Goal: Find specific page/section: Find specific page/section

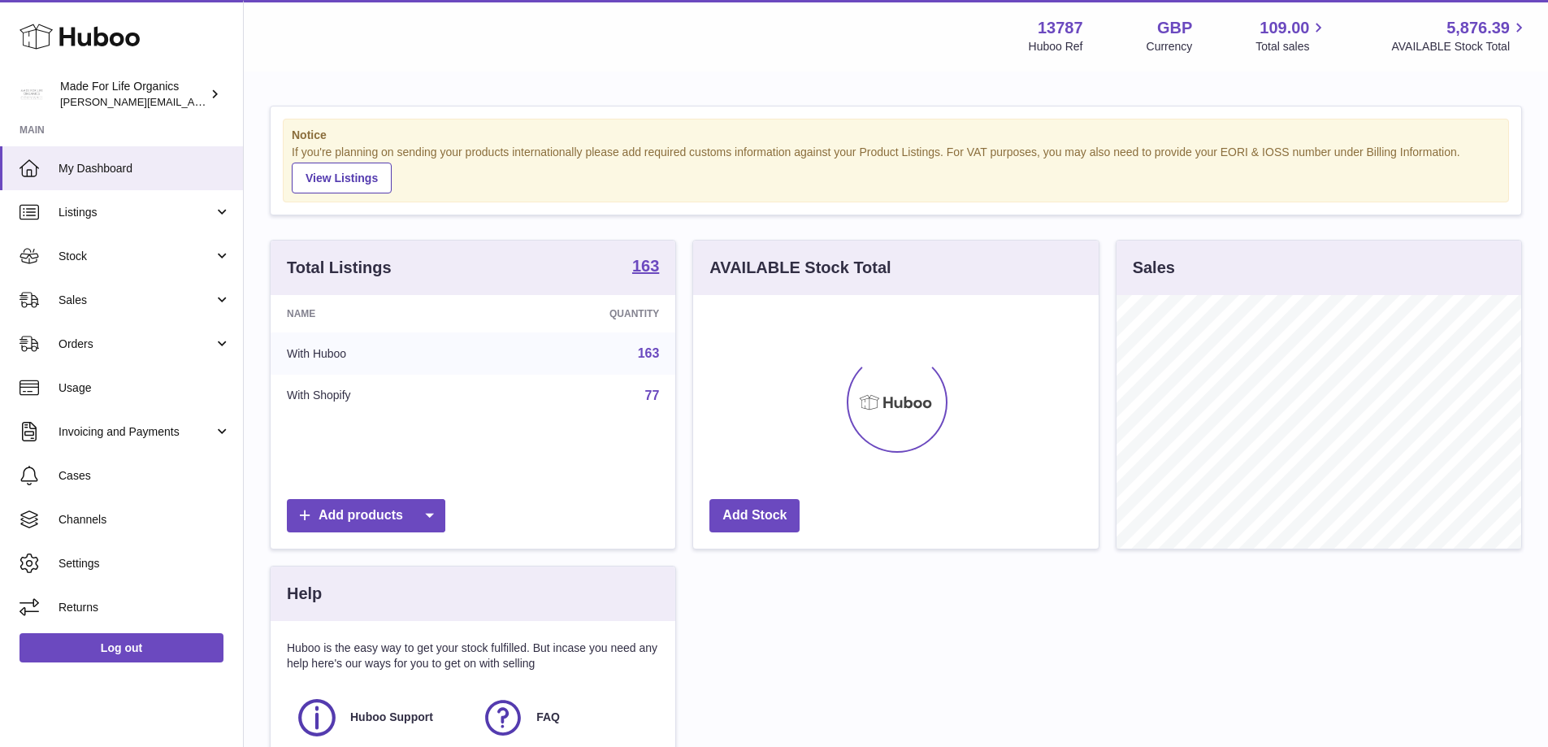
scroll to position [254, 405]
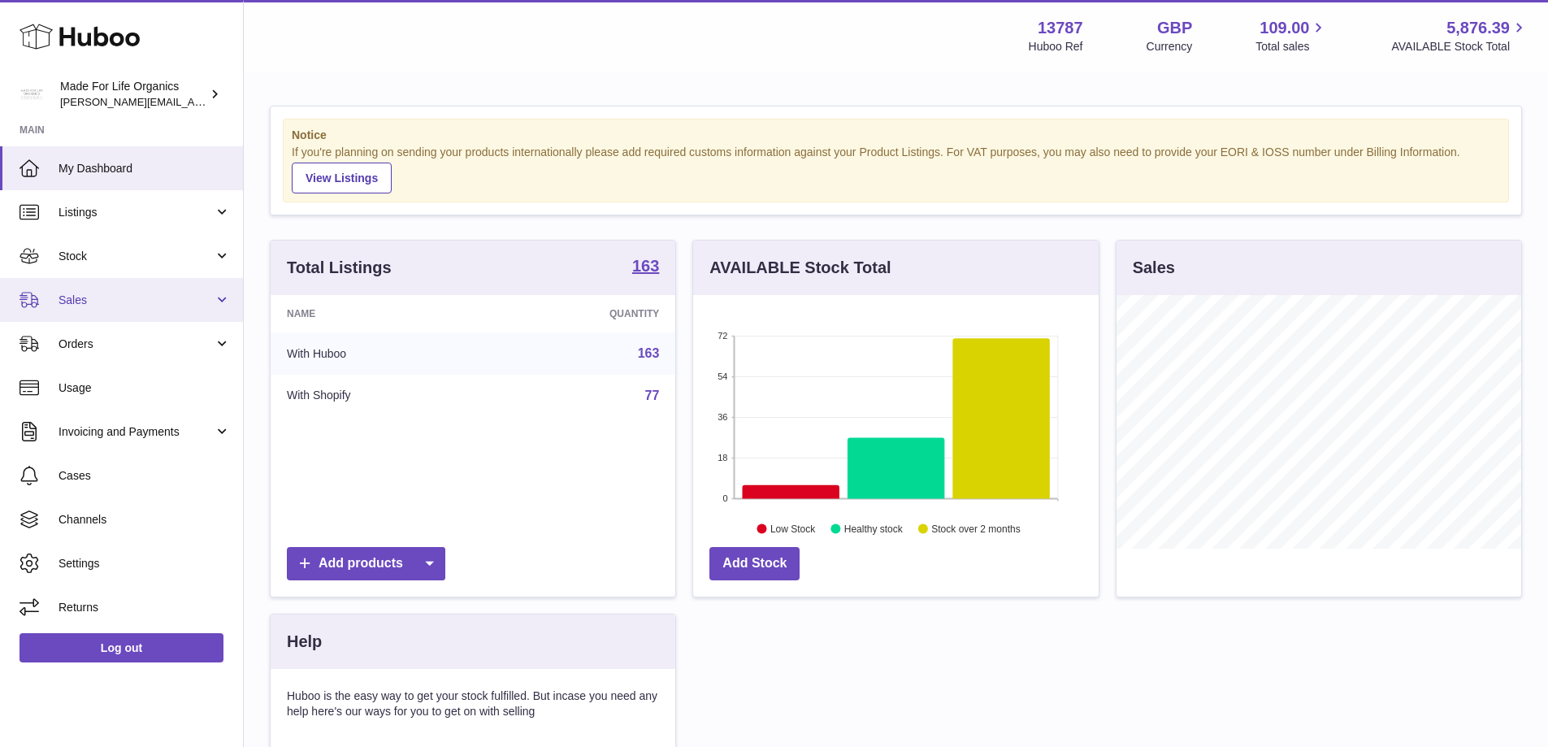
click at [85, 297] on span "Sales" at bounding box center [136, 300] width 155 height 15
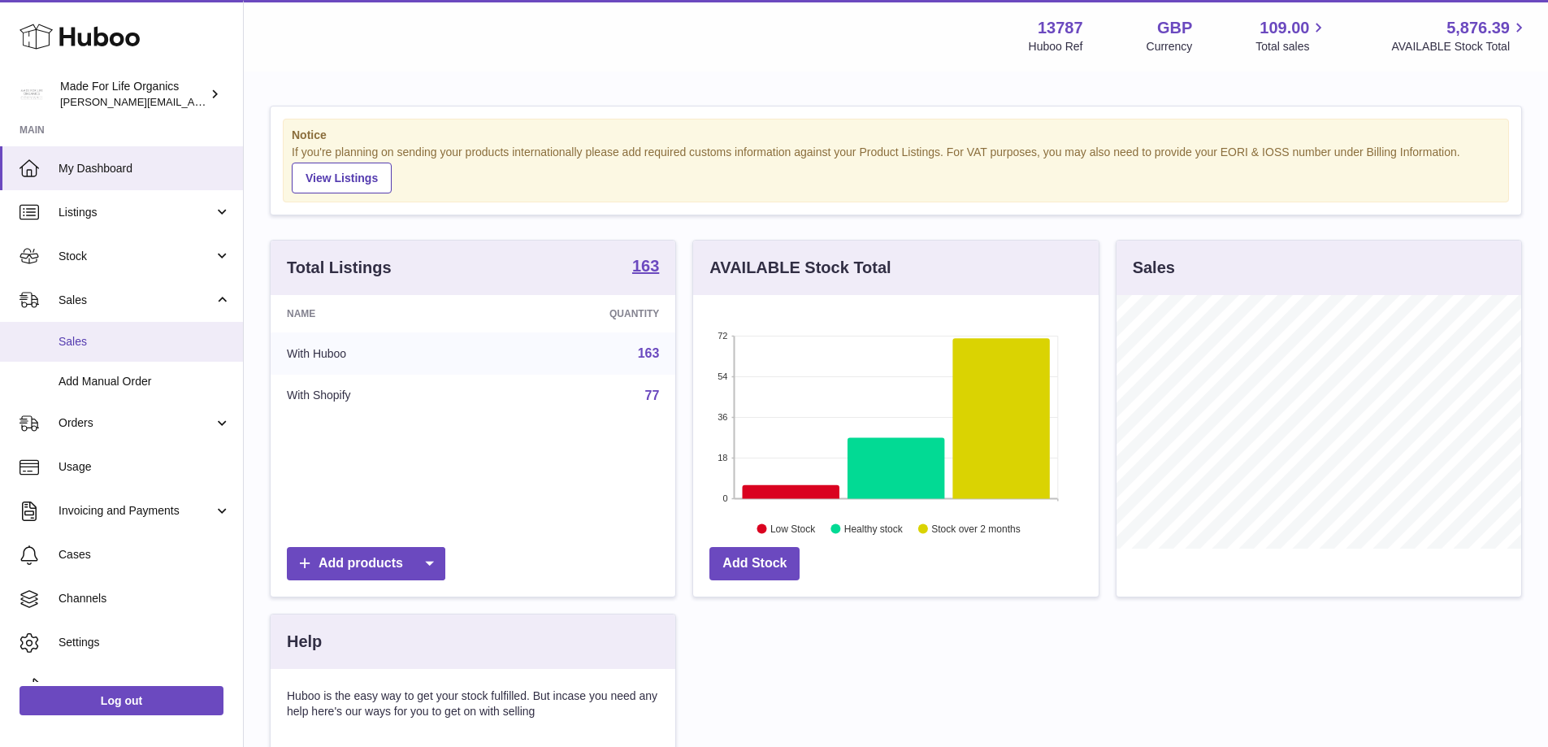
click at [91, 351] on link "Sales" at bounding box center [121, 342] width 243 height 40
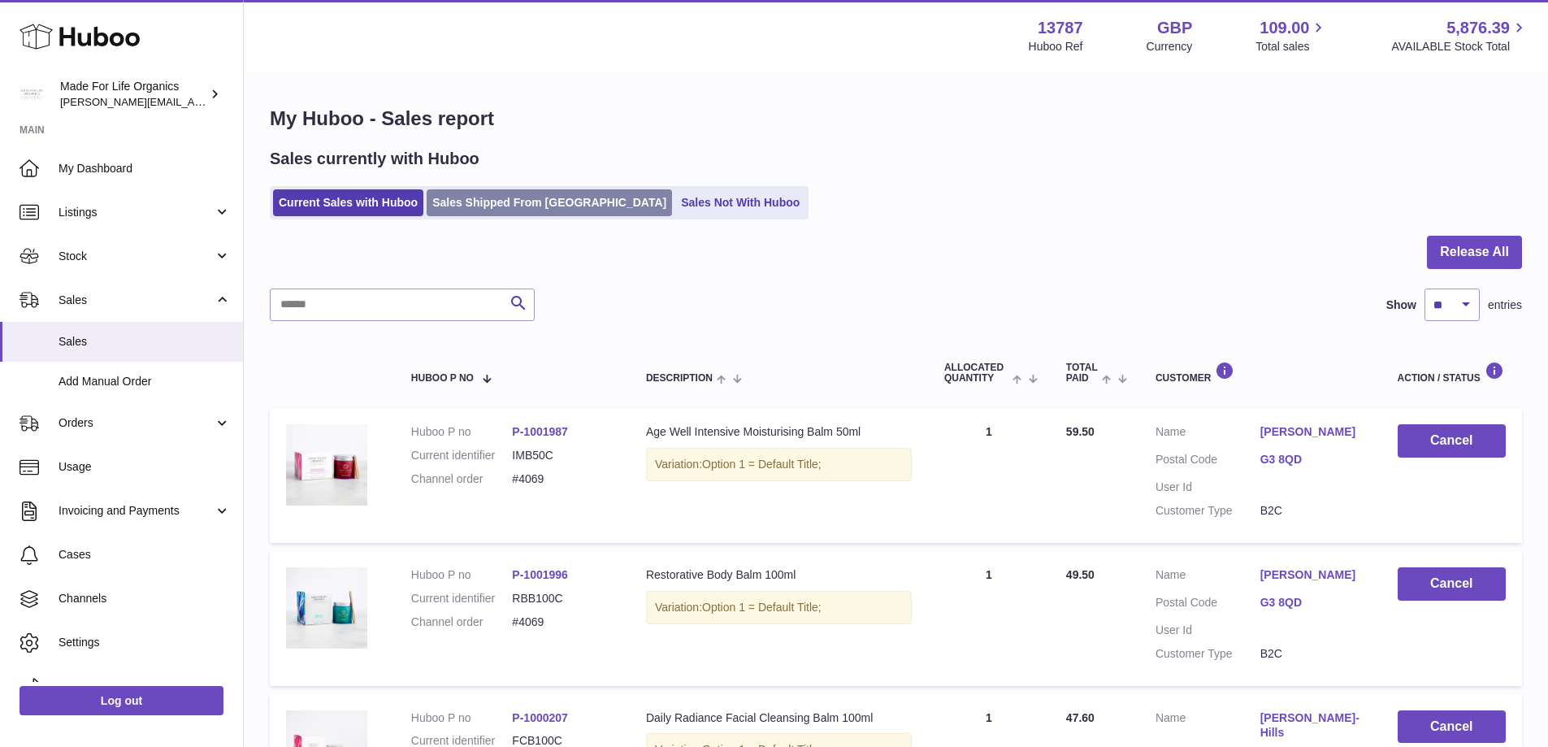
click at [474, 197] on link "Sales Shipped From [GEOGRAPHIC_DATA]" at bounding box center [549, 202] width 245 height 27
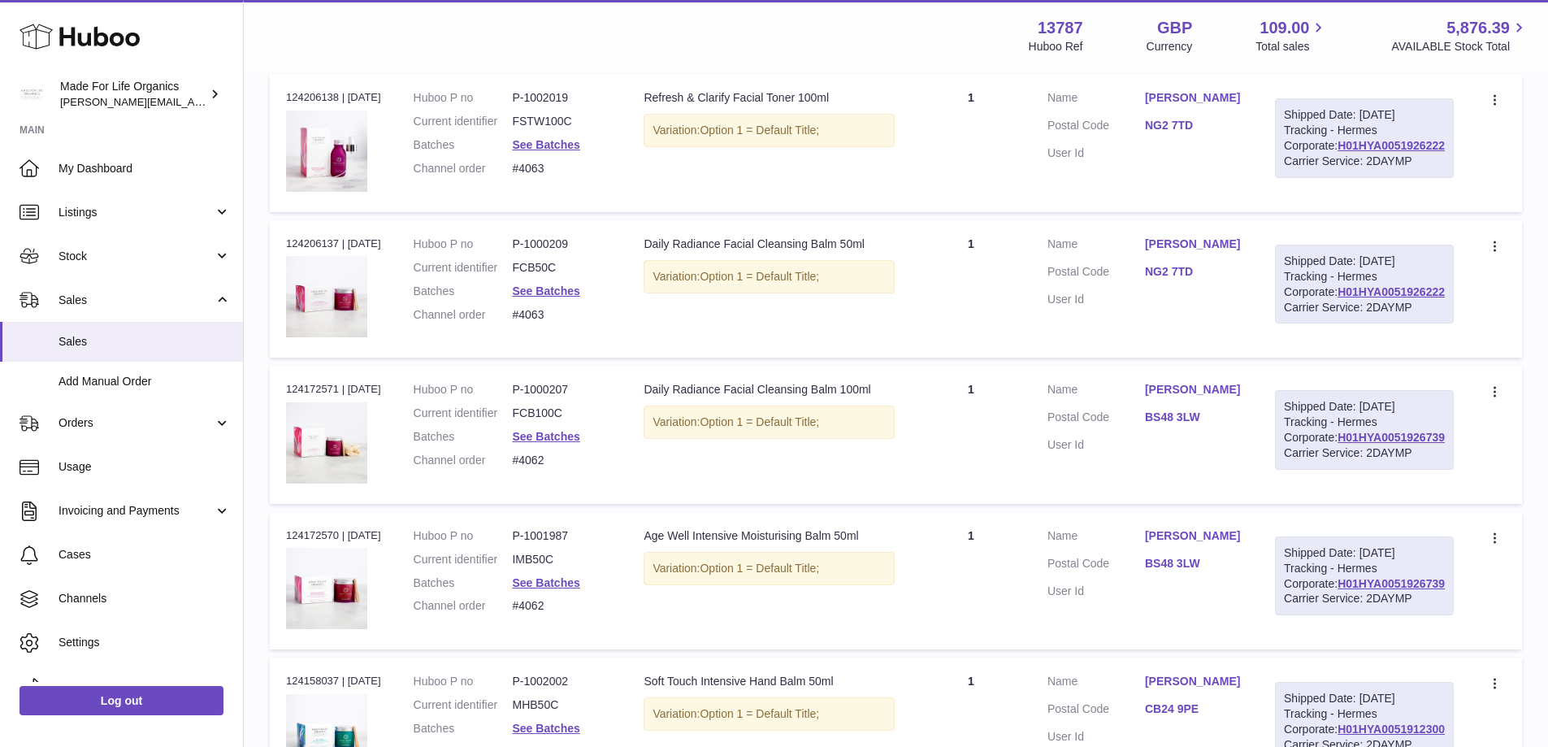
scroll to position [975, 0]
